Goal: Find specific page/section: Find specific page/section

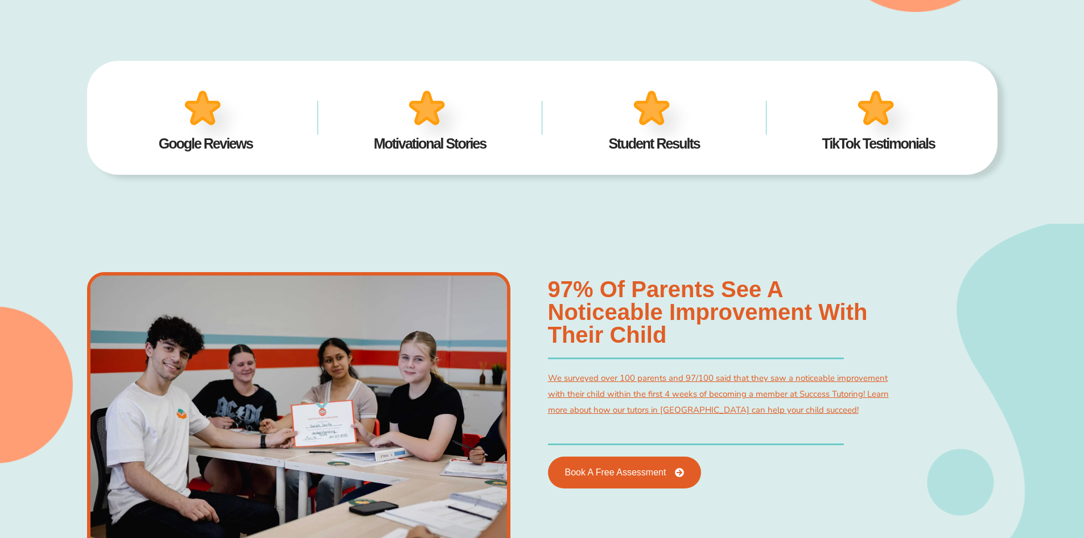
click at [194, 108] on img at bounding box center [214, 119] width 71 height 69
click at [202, 107] on img at bounding box center [214, 119] width 71 height 69
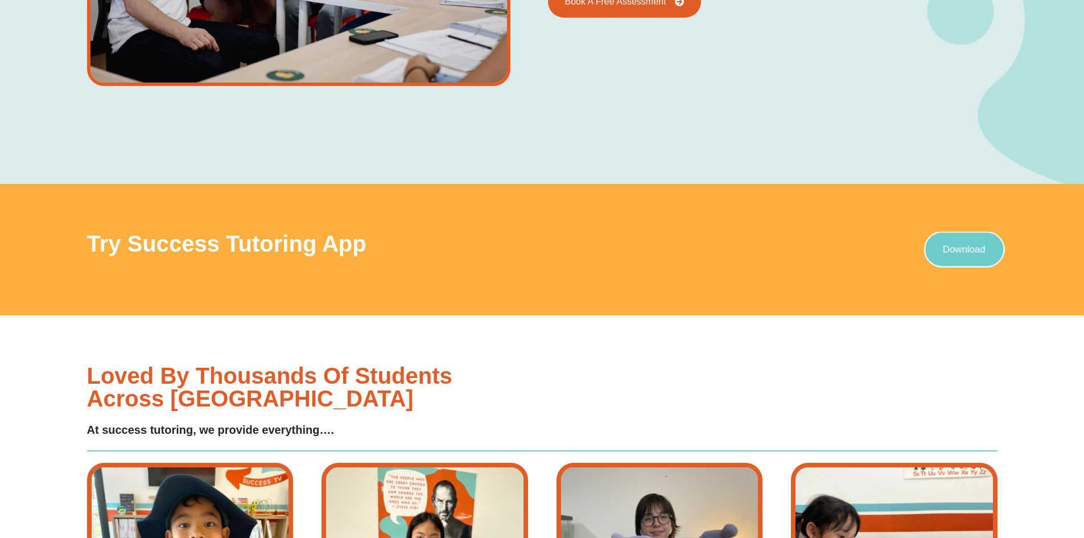
scroll to position [471, 0]
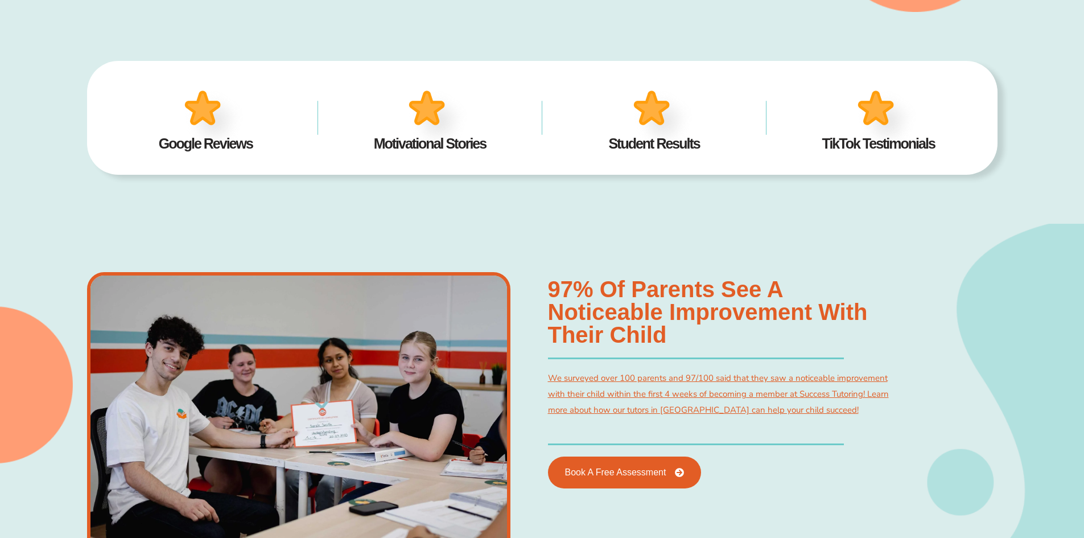
click at [875, 114] on img at bounding box center [887, 119] width 71 height 69
click at [644, 111] on img at bounding box center [663, 119] width 71 height 69
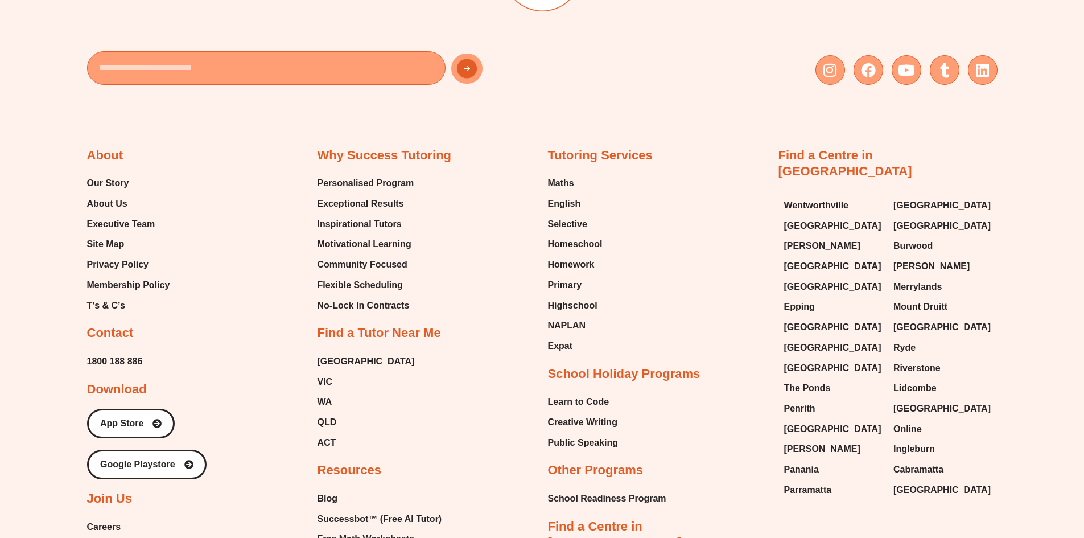
scroll to position [3765, 0]
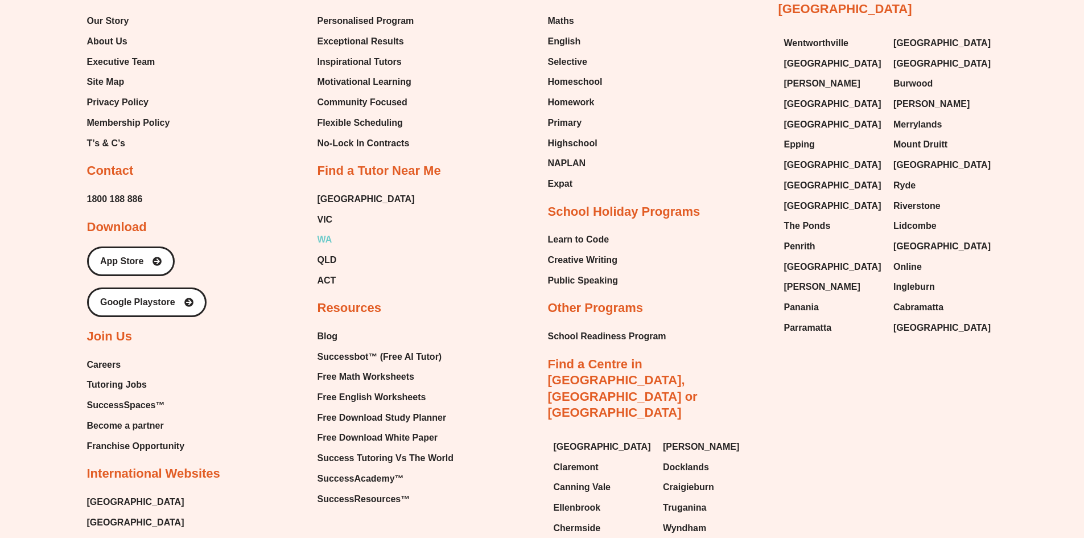
click at [320, 231] on span "WA" at bounding box center [325, 239] width 15 height 17
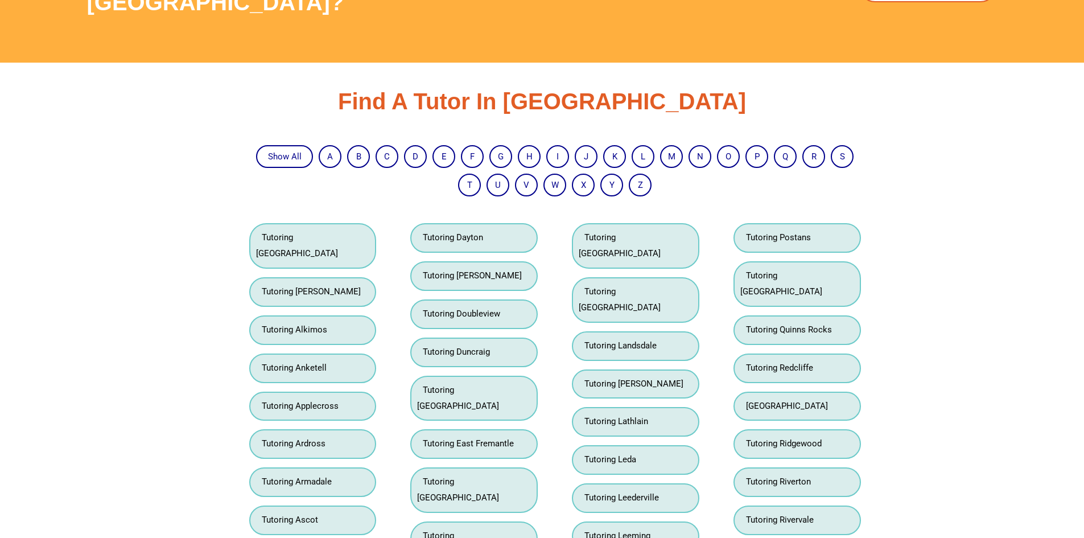
scroll to position [2407, 0]
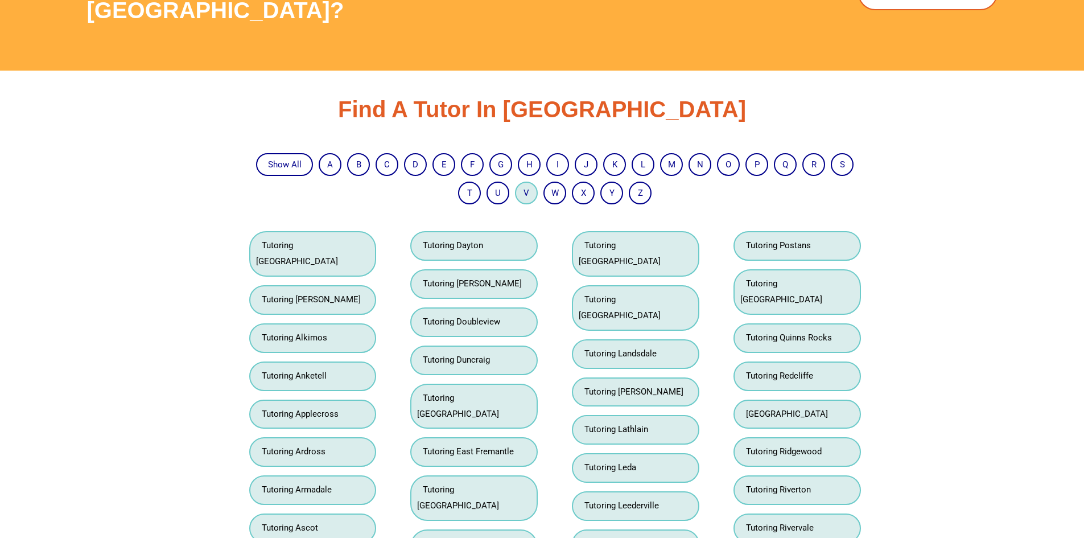
click at [523, 193] on li "V" at bounding box center [526, 193] width 23 height 23
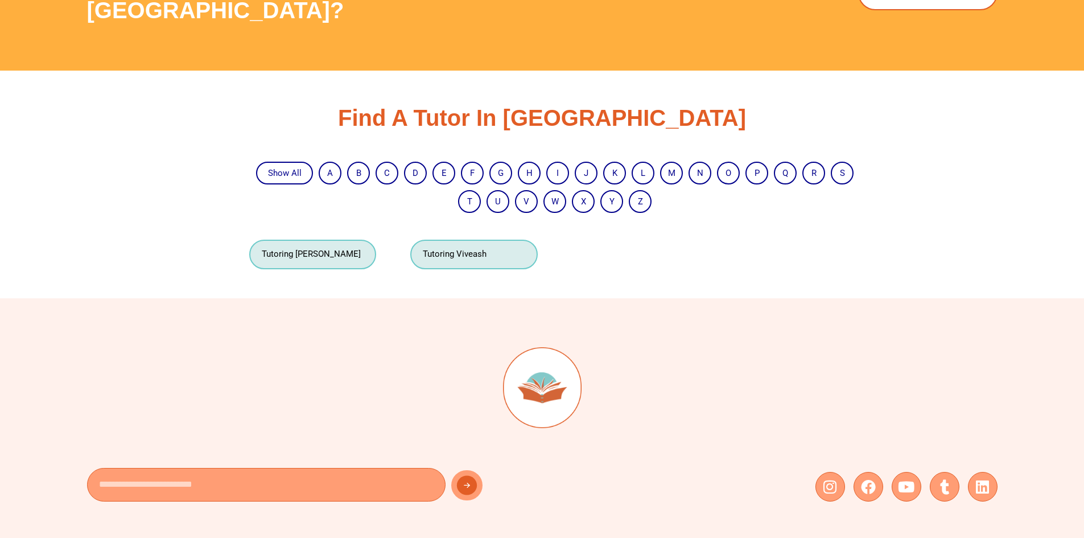
click at [327, 254] on link "Tutoring Victoria Park" at bounding box center [308, 254] width 105 height 10
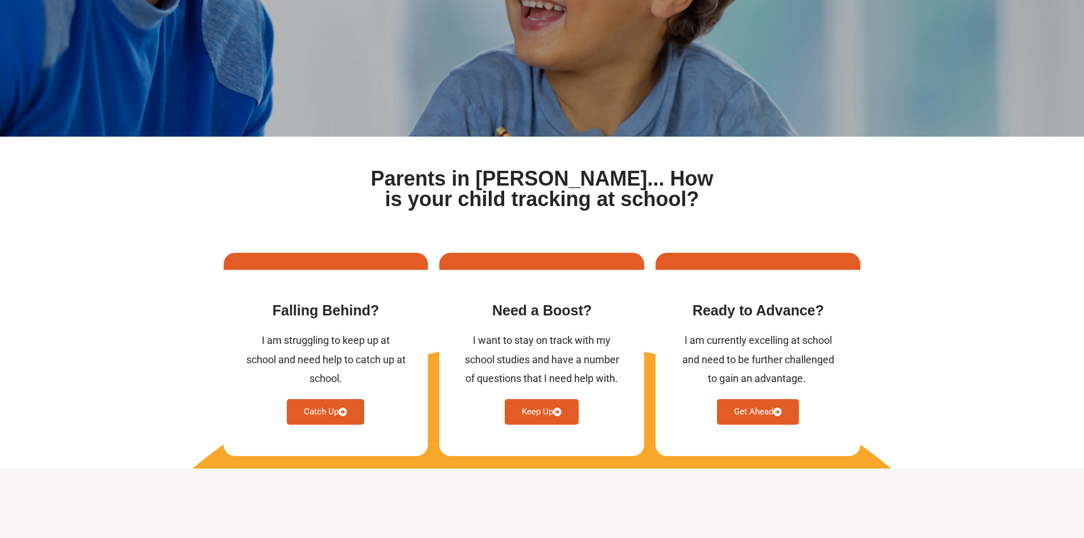
scroll to position [295, 0]
